Goal: Transaction & Acquisition: Purchase product/service

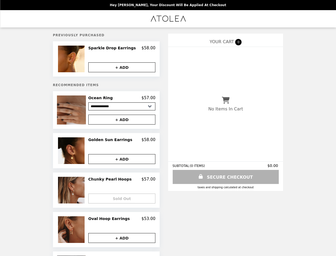
click at [79, 59] on img at bounding box center [72, 59] width 28 height 27
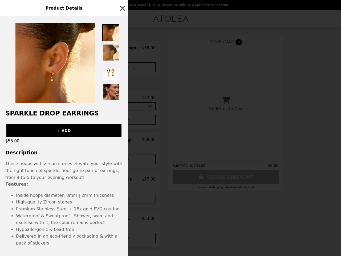
click at [122, 68] on div "Product Details Sparkle Drop Earrings + ADD $58.00 Description These hoops with…" at bounding box center [170, 128] width 341 height 256
click at [79, 111] on h2 "Sparkle Drop Earrings" at bounding box center [64, 112] width 128 height 7
click at [122, 99] on div at bounding box center [64, 60] width 128 height 88
click at [122, 121] on div "Product Details Sparkle Drop Earrings + ADD $58.00 Description These hoops with…" at bounding box center [170, 128] width 341 height 256
click at [79, 152] on div "Product Details Sparkle Drop Earrings + ADD $58.00 Description These hoops with…" at bounding box center [170, 128] width 341 height 256
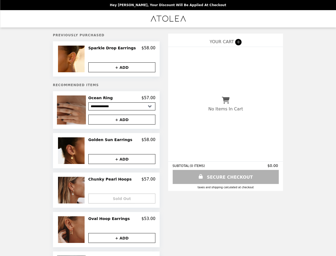
click at [122, 160] on button "+ ADD" at bounding box center [121, 159] width 67 height 10
click at [79, 191] on img at bounding box center [72, 190] width 28 height 27
